Goal: Information Seeking & Learning: Learn about a topic

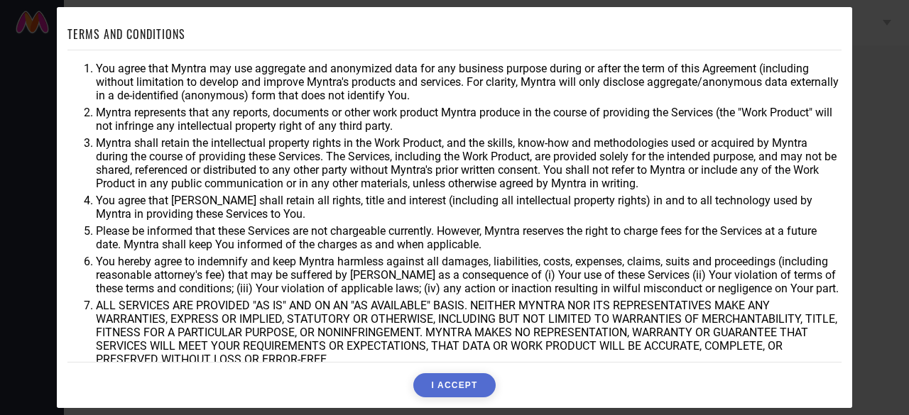
scroll to position [1, 0]
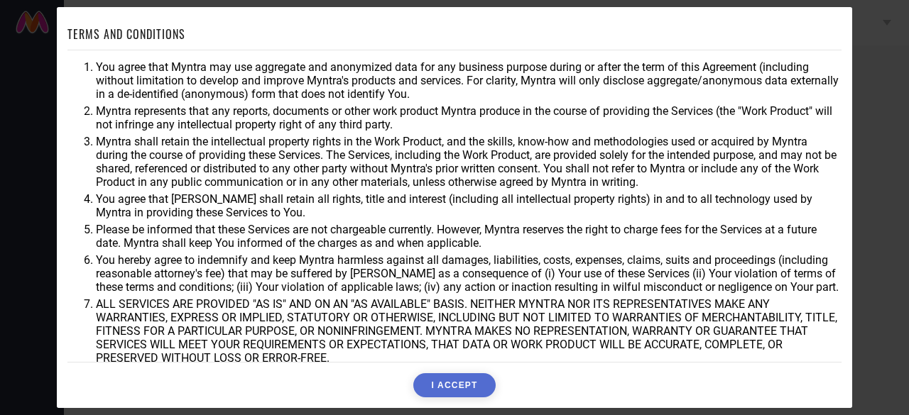
click at [437, 380] on button "I ACCEPT" at bounding box center [454, 386] width 82 height 24
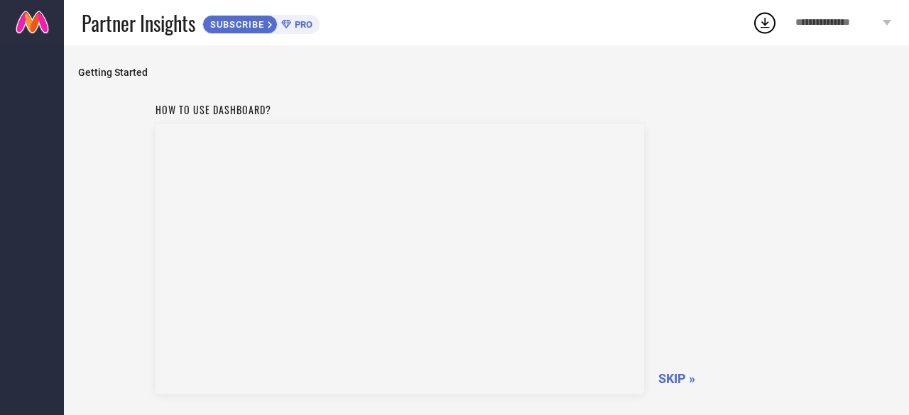
click at [667, 374] on span "SKIP »" at bounding box center [676, 378] width 37 height 15
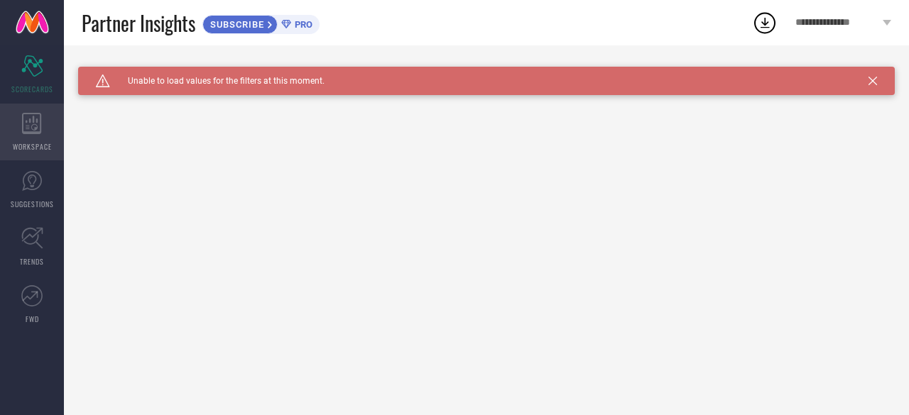
click at [42, 126] on div "WORKSPACE" at bounding box center [32, 132] width 64 height 57
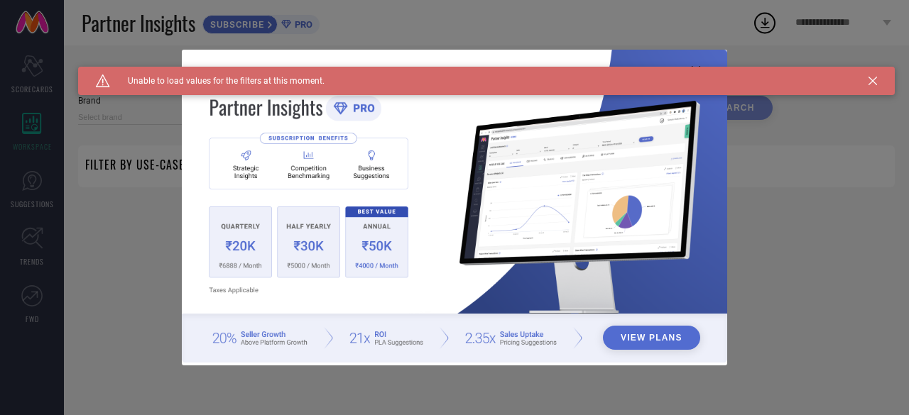
type input "1 STOP FASHION"
type input "All"
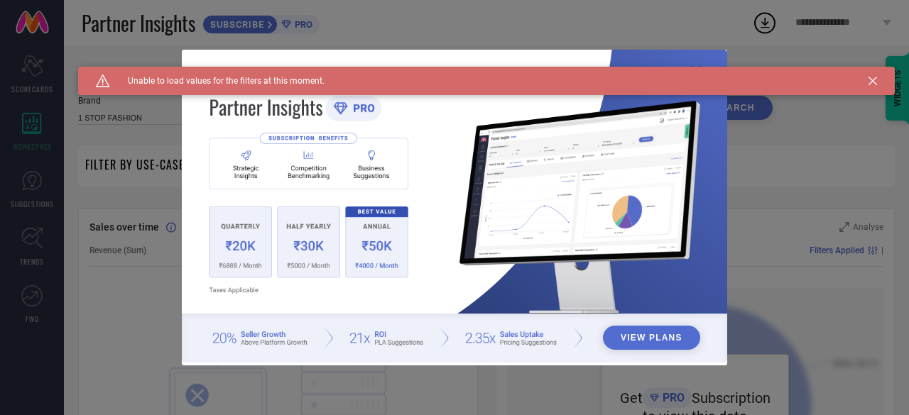
click at [757, 317] on div "View Plans" at bounding box center [454, 207] width 909 height 415
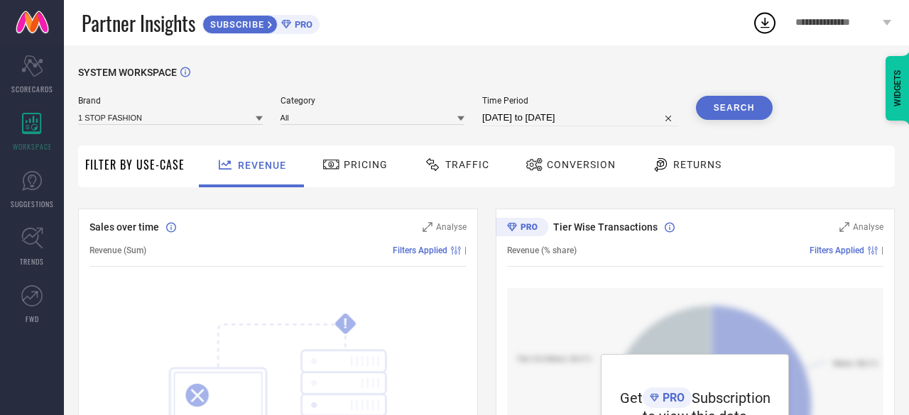
click at [476, 163] on span "Traffic" at bounding box center [467, 164] width 44 height 11
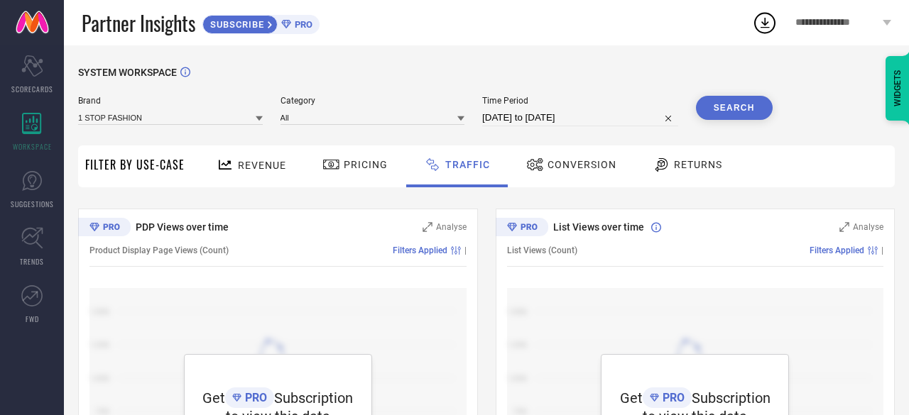
click at [555, 171] on div "Conversion" at bounding box center [571, 165] width 97 height 24
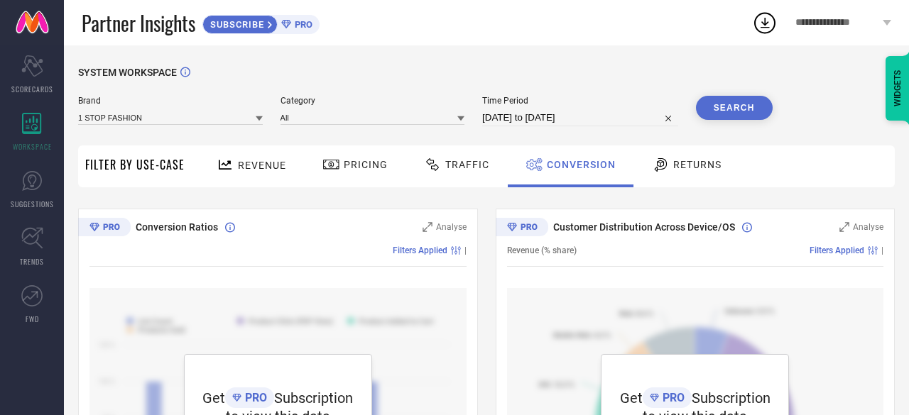
click at [267, 209] on div "Conversion Ratios Analyse Filters Applied | Get PRO Subscription to view this d…" at bounding box center [278, 386] width 400 height 355
click at [301, 22] on span "PRO" at bounding box center [301, 24] width 21 height 11
click at [33, 184] on icon at bounding box center [31, 180] width 21 height 21
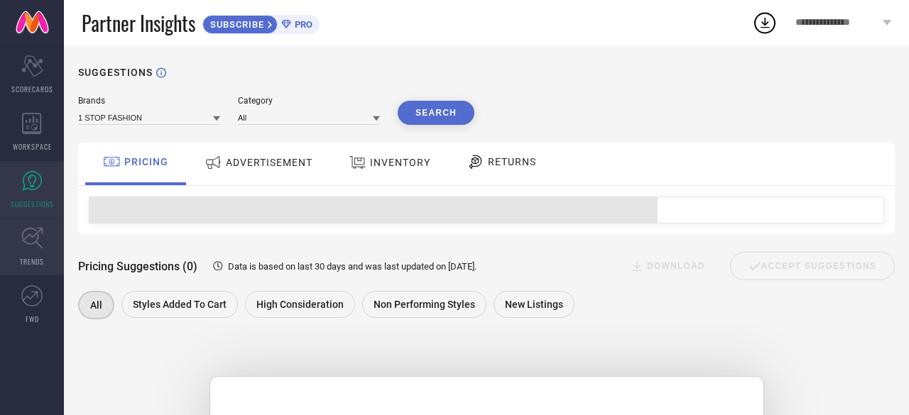
click at [32, 248] on icon at bounding box center [32, 238] width 22 height 22
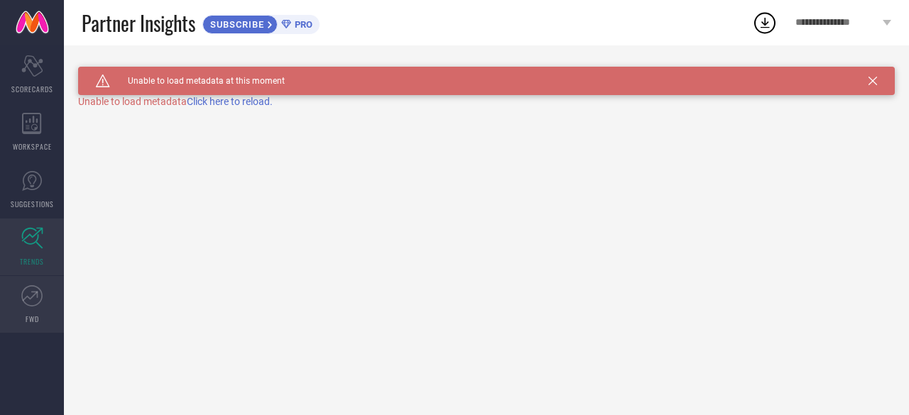
click at [30, 290] on icon at bounding box center [31, 295] width 21 height 21
